Goal: Information Seeking & Learning: Find specific fact

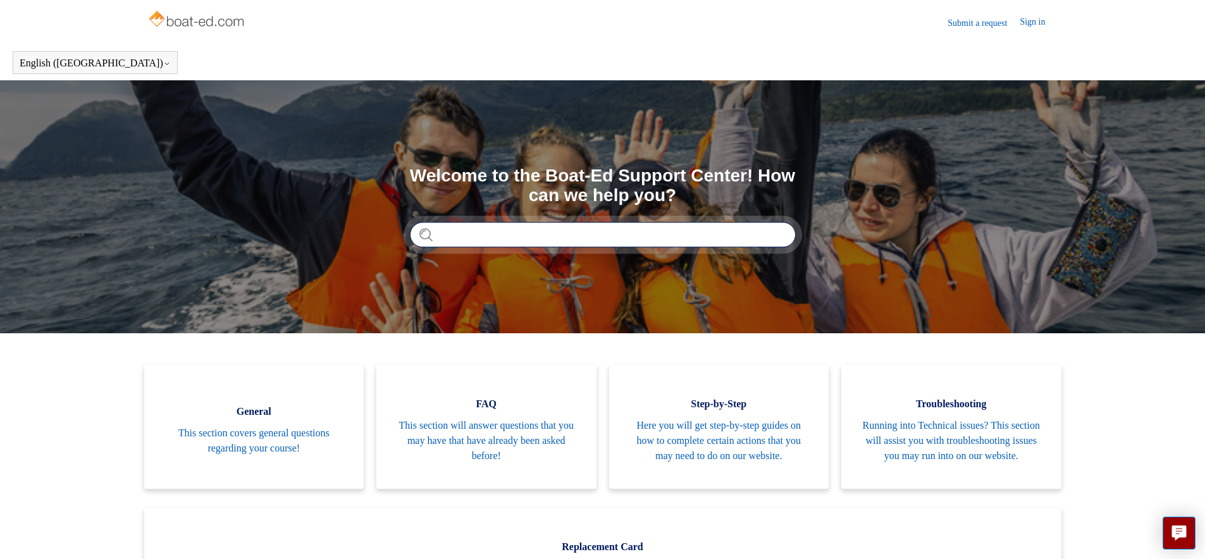
click at [442, 235] on input "Search" at bounding box center [603, 234] width 386 height 25
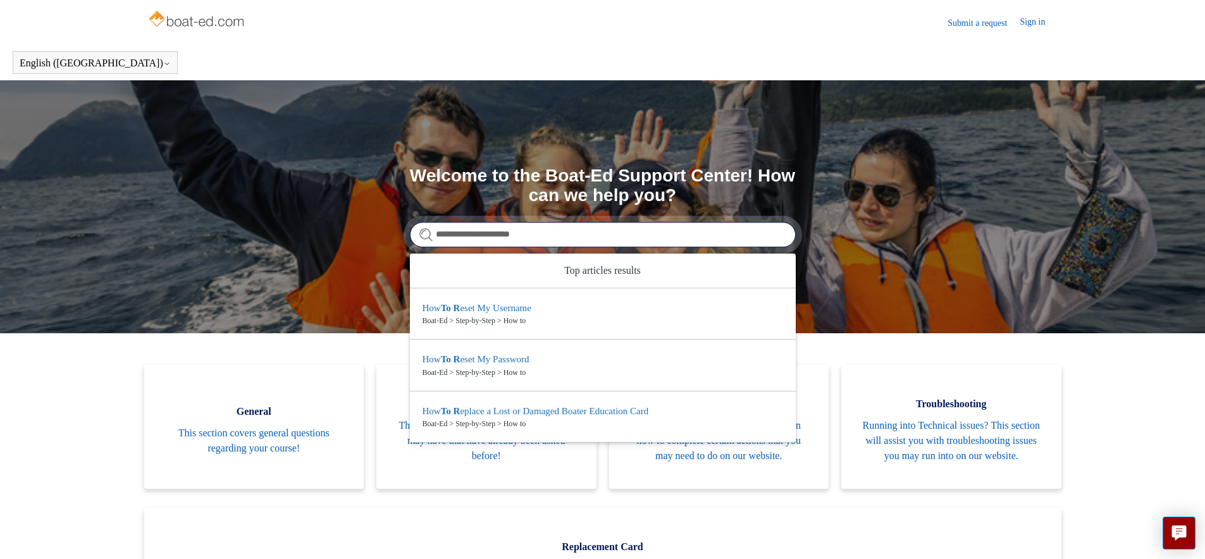
type input "**********"
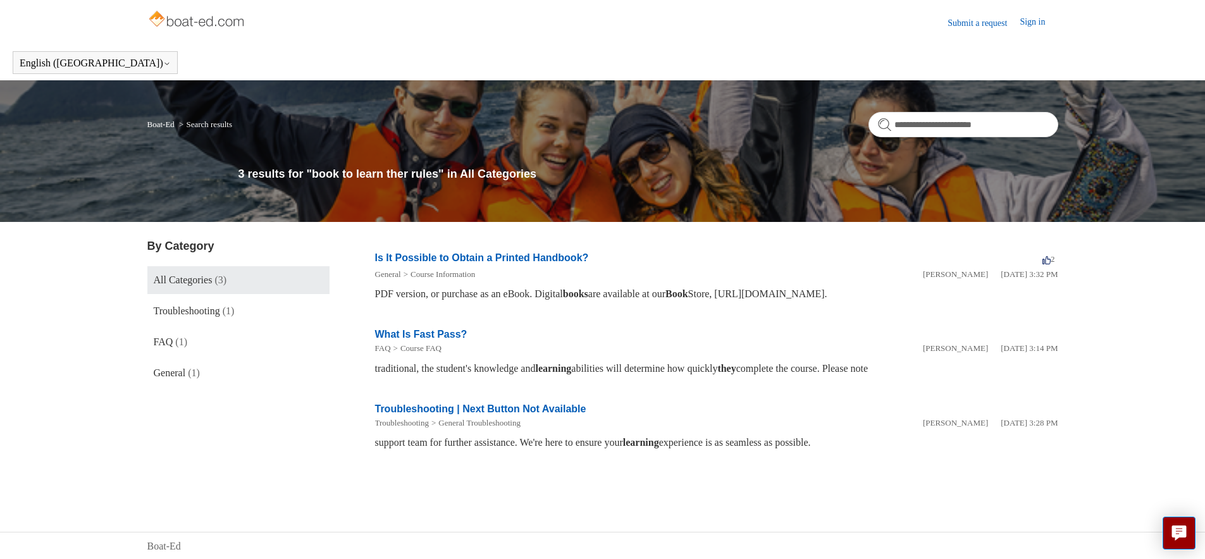
click at [484, 257] on link "Is It Possible to Obtain a Printed Handbook?" at bounding box center [482, 257] width 214 height 11
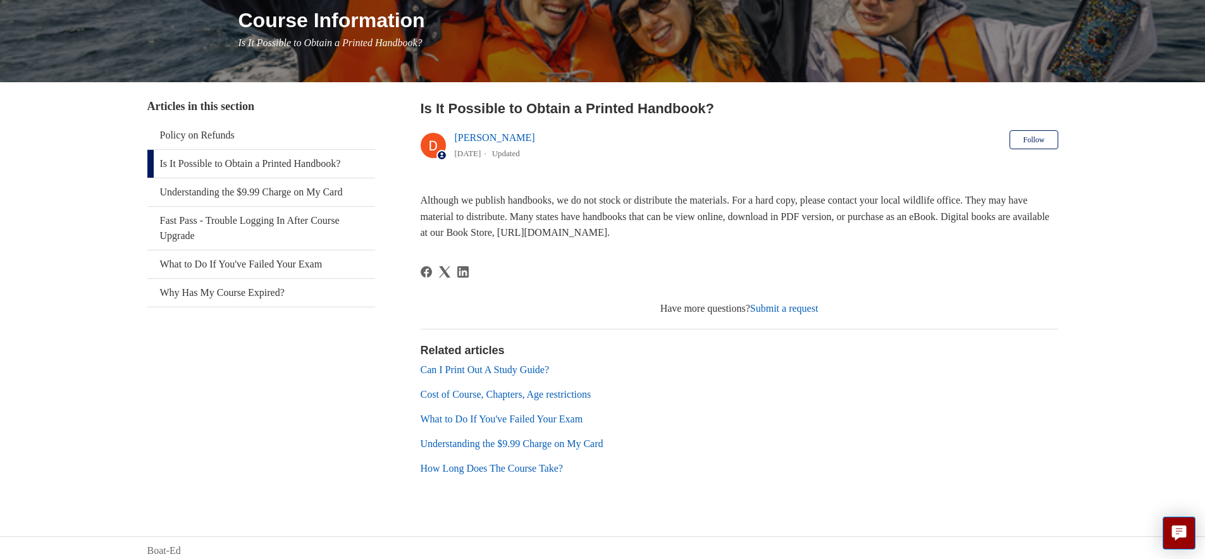
scroll to position [166, 0]
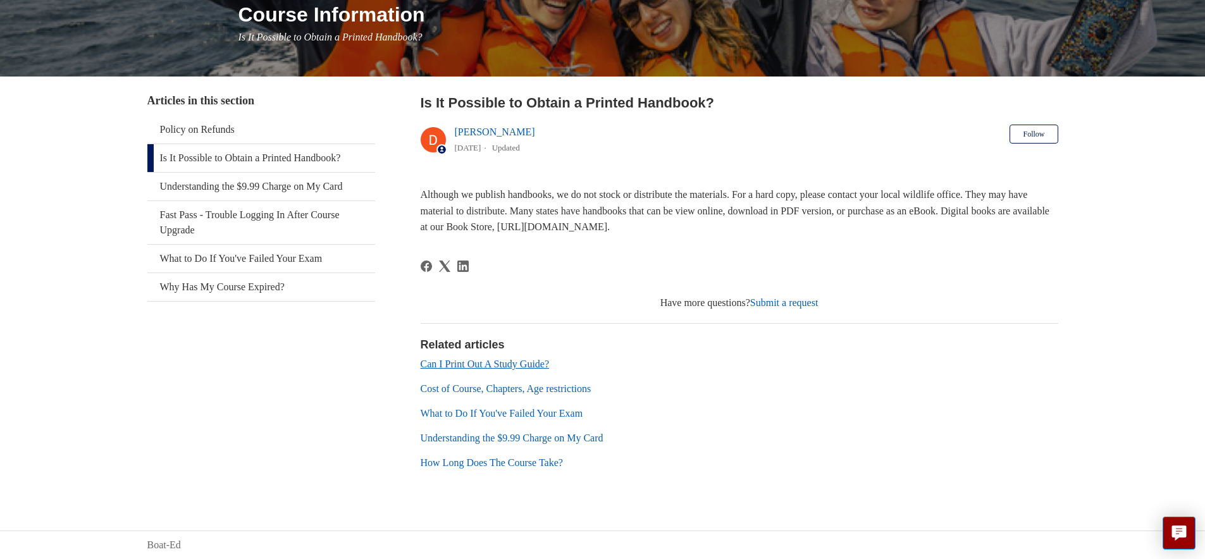
click at [465, 364] on link "Can I Print Out A Study Guide?" at bounding box center [485, 364] width 129 height 11
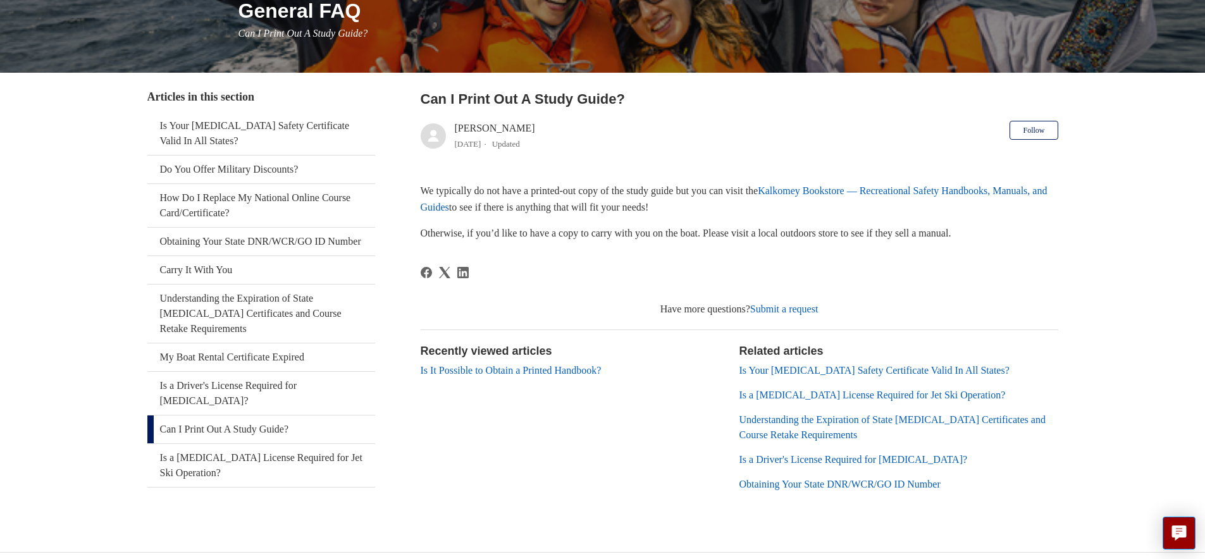
scroll to position [192, 0]
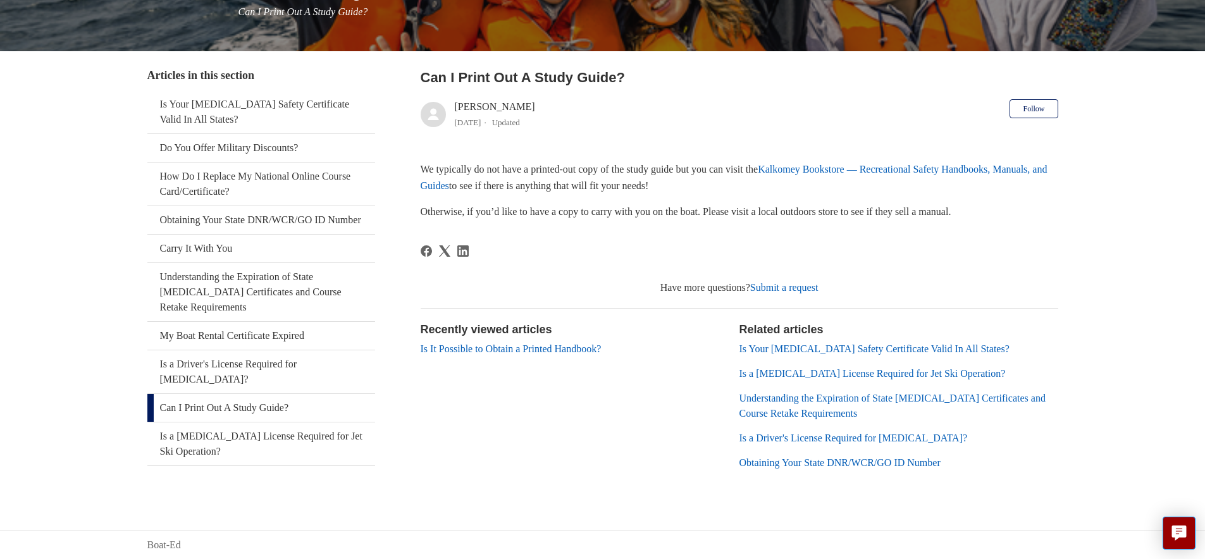
click at [854, 172] on link "Kalkomey Bookstore — Recreational Safety Handbooks, Manuals, and Guides" at bounding box center [734, 177] width 627 height 27
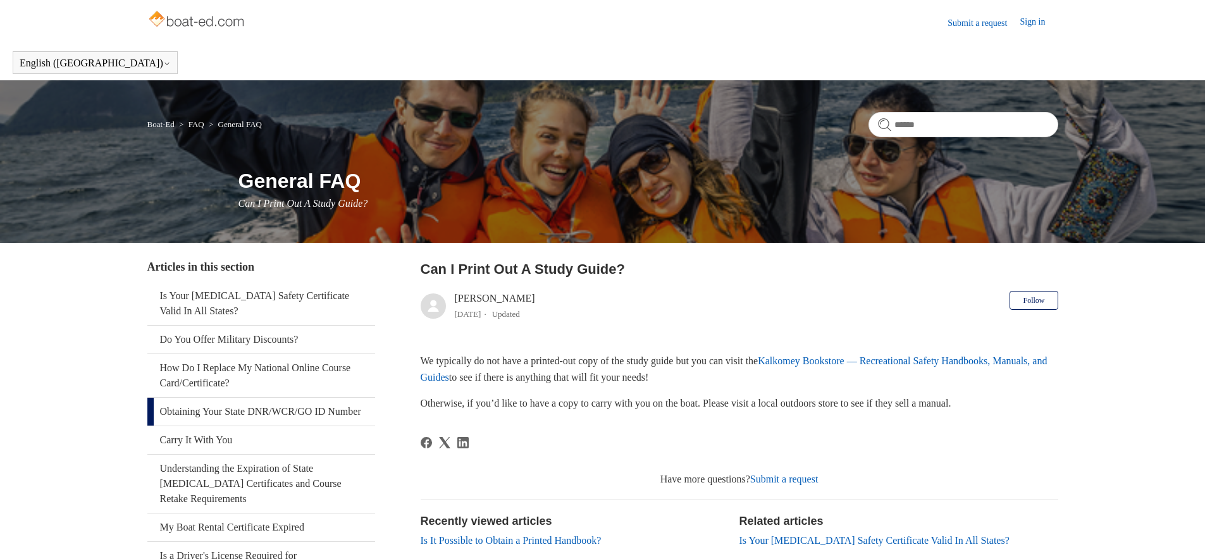
scroll to position [192, 0]
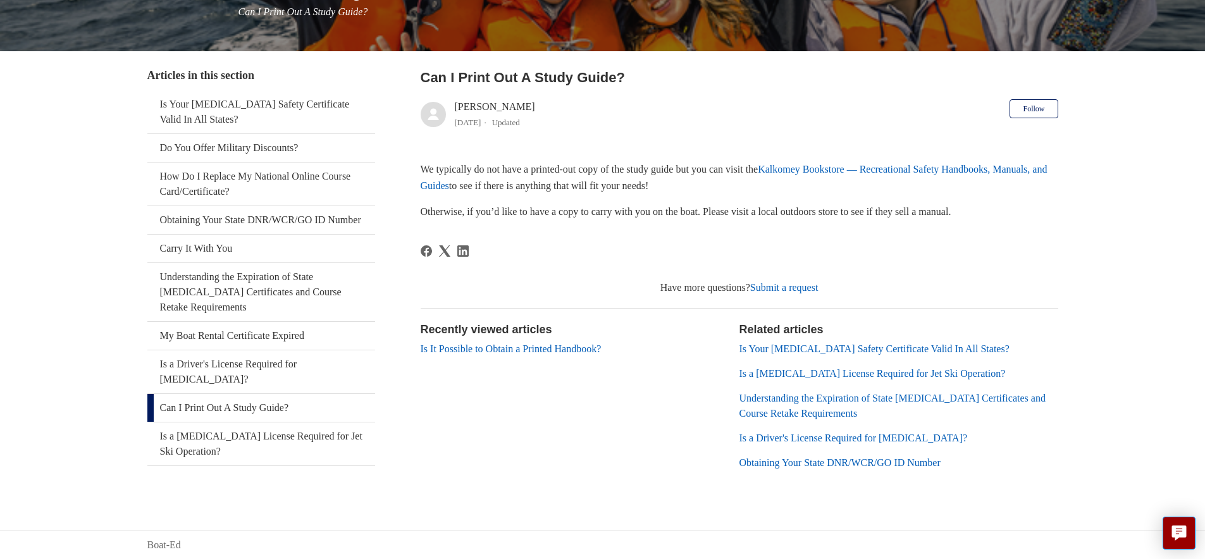
click at [278, 394] on link "Can I Print Out A Study Guide?" at bounding box center [261, 408] width 228 height 28
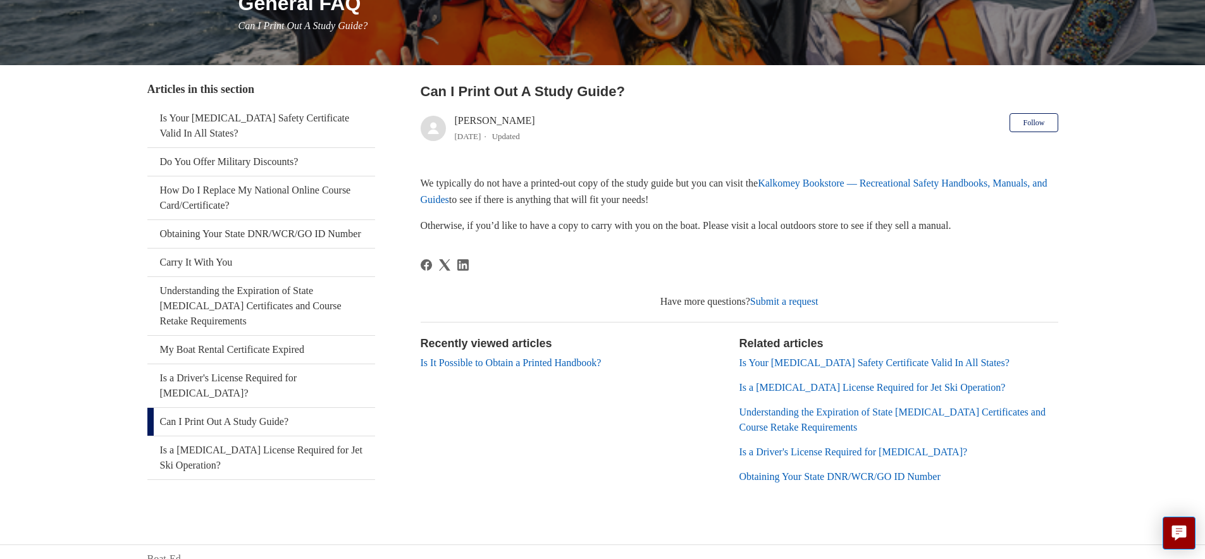
scroll to position [192, 0]
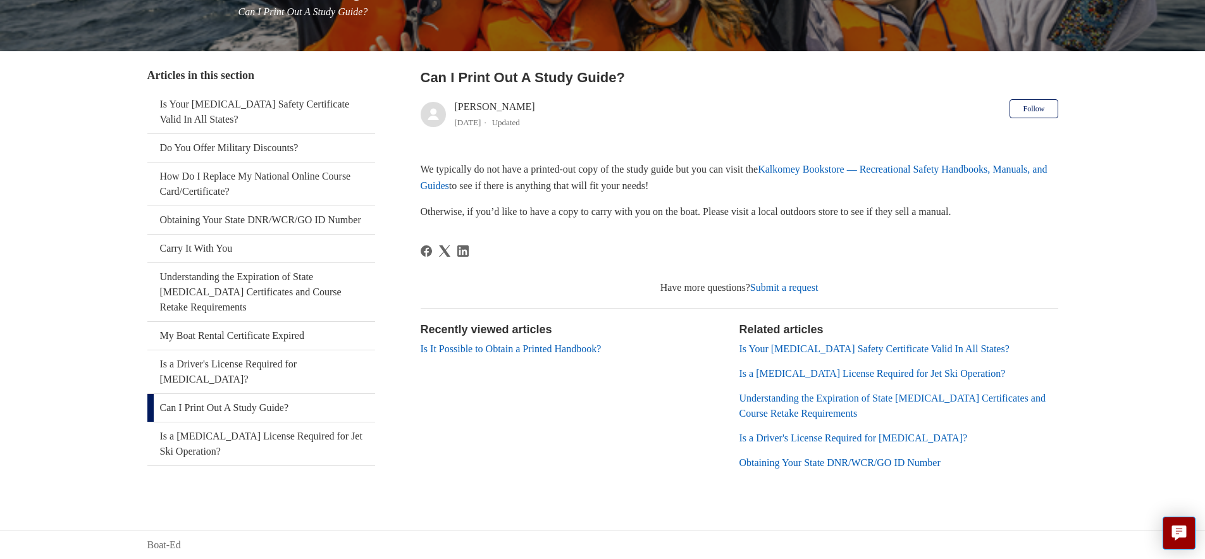
click at [499, 343] on link "Is It Possible to Obtain a Printed Handbook?" at bounding box center [511, 348] width 181 height 11
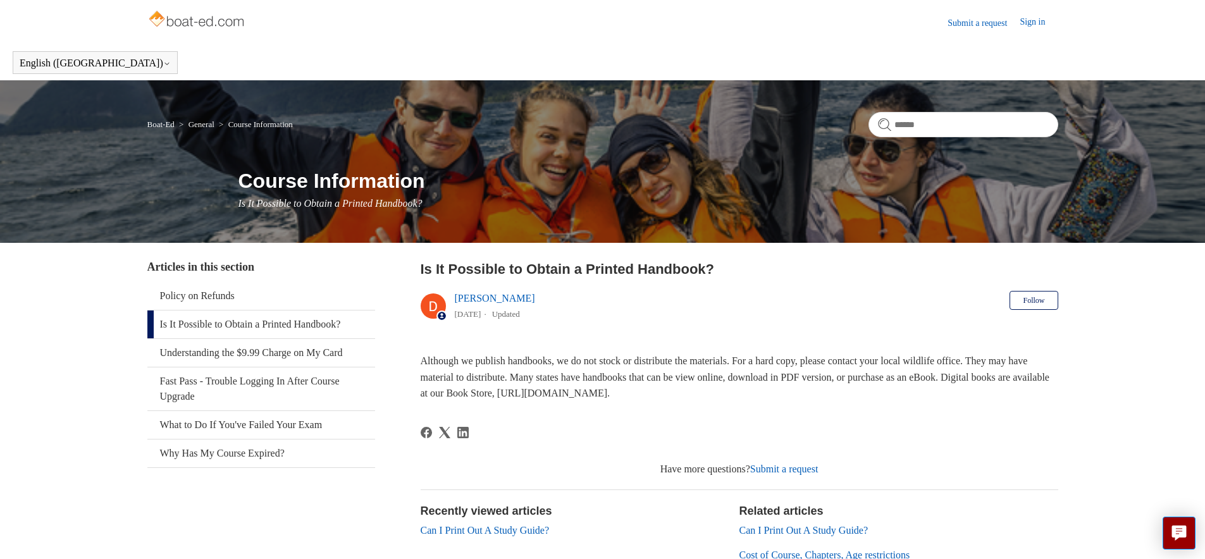
click at [212, 22] on img at bounding box center [197, 20] width 101 height 25
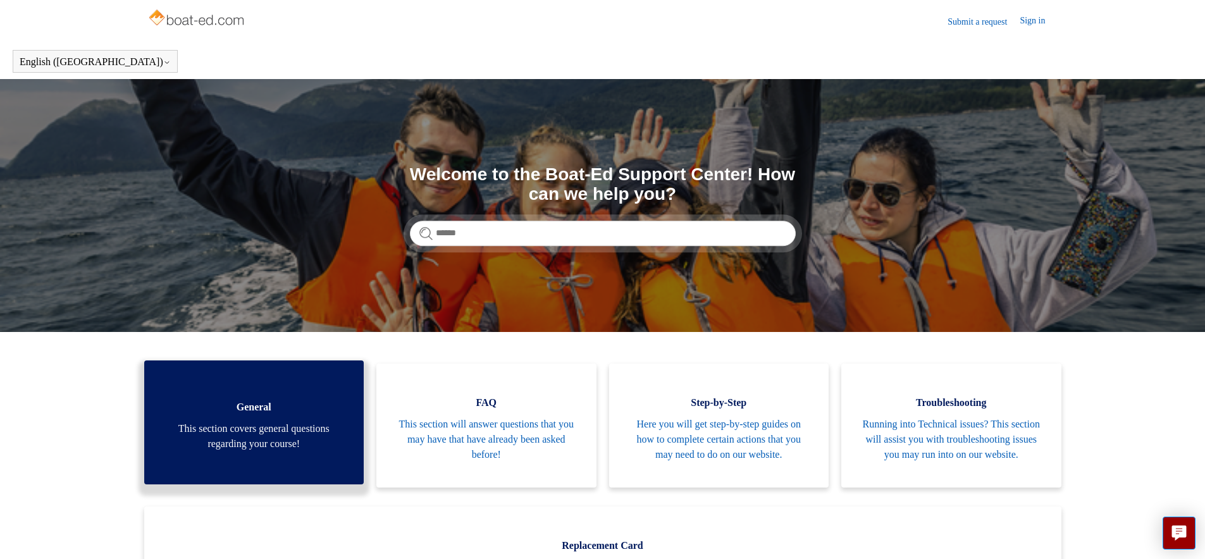
scroll to position [6, 0]
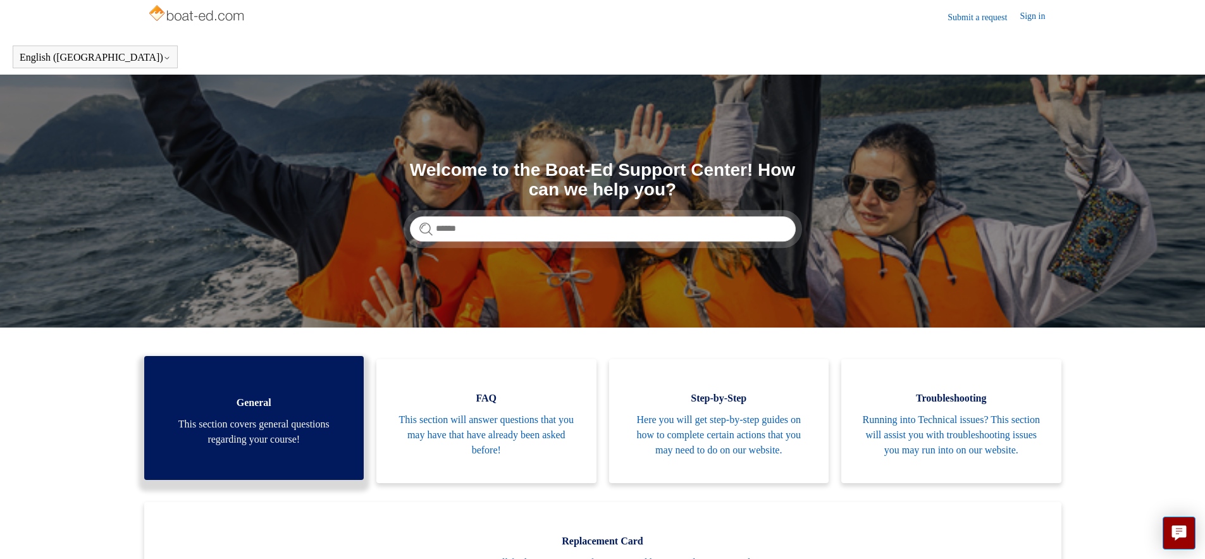
click at [313, 447] on span "This section covers general questions regarding your course!" at bounding box center [254, 432] width 182 height 30
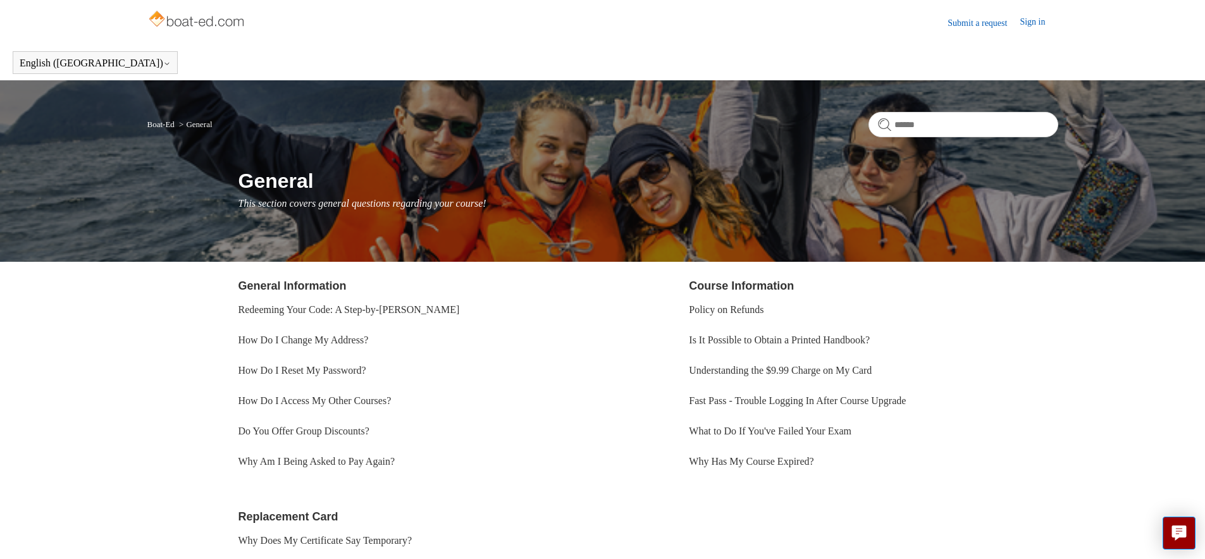
scroll to position [35, 0]
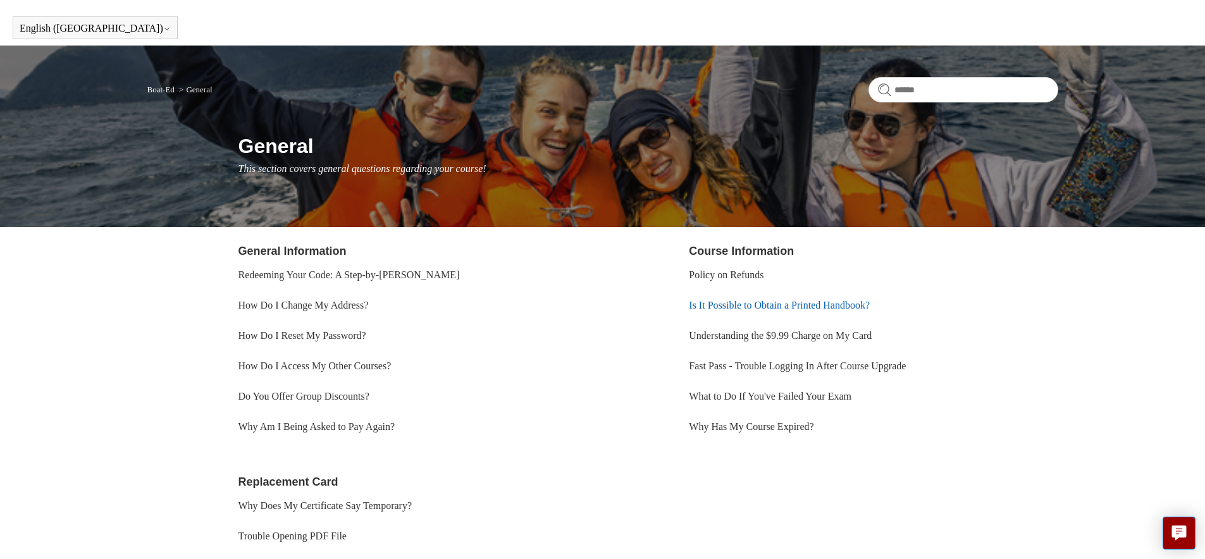
click at [767, 304] on link "Is It Possible to Obtain a Printed Handbook?" at bounding box center [779, 305] width 181 height 11
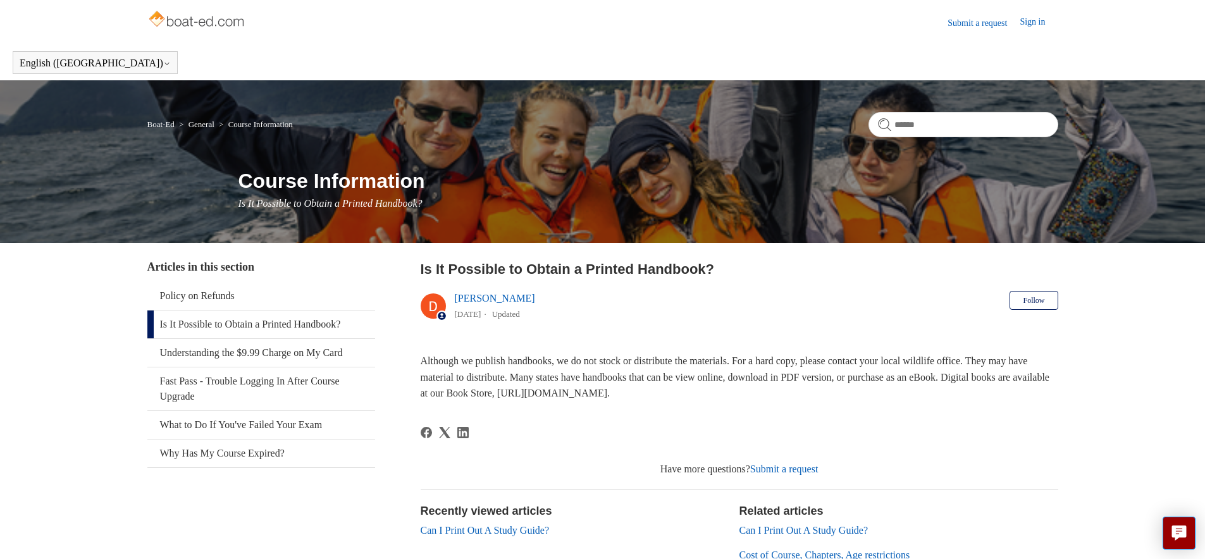
click at [255, 125] on link "Course Information" at bounding box center [260, 124] width 65 height 9
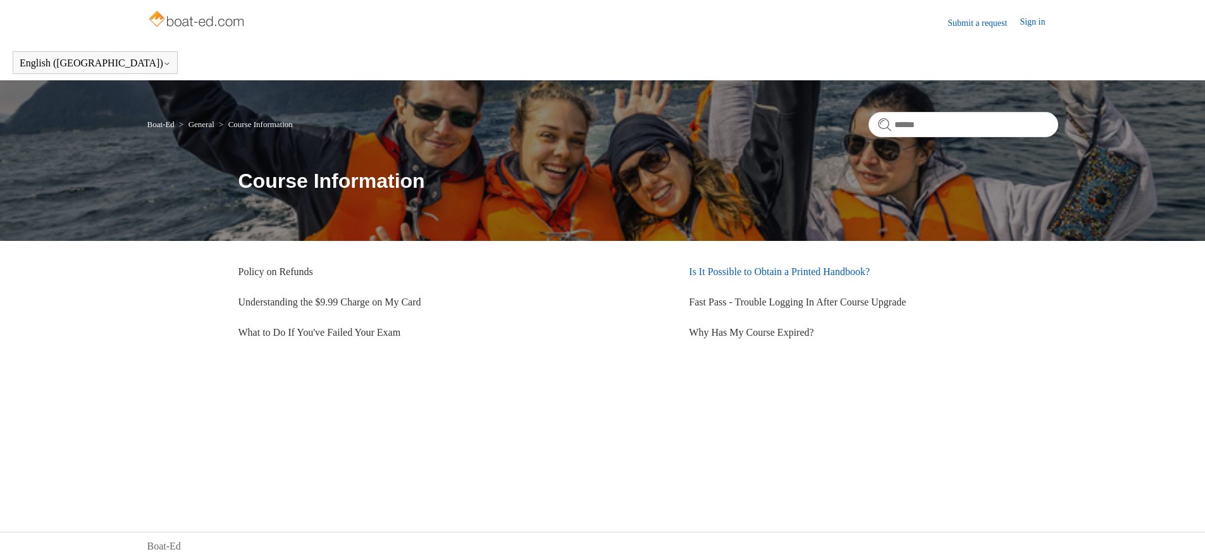
click at [741, 270] on link "Is It Possible to Obtain a Printed Handbook?" at bounding box center [779, 271] width 181 height 11
